Goal: Task Accomplishment & Management: Manage account settings

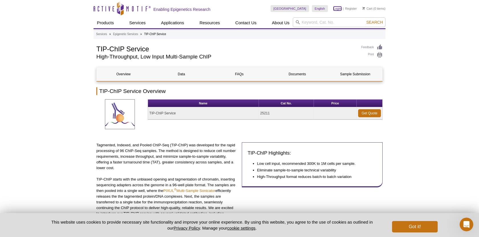
click at [338, 9] on link "Login" at bounding box center [338, 9] width 8 height 4
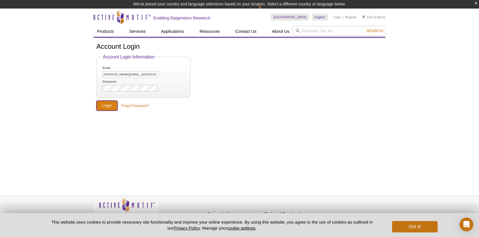
click at [109, 104] on input "Login" at bounding box center [106, 106] width 21 height 10
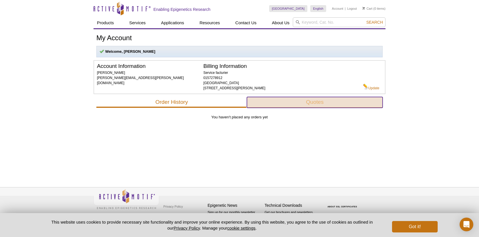
click at [313, 101] on button "Quotes" at bounding box center [315, 102] width 136 height 11
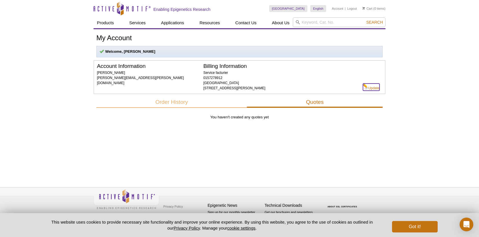
click at [374, 90] on link "Update" at bounding box center [371, 87] width 17 height 7
